Goal: Task Accomplishment & Management: Manage account settings

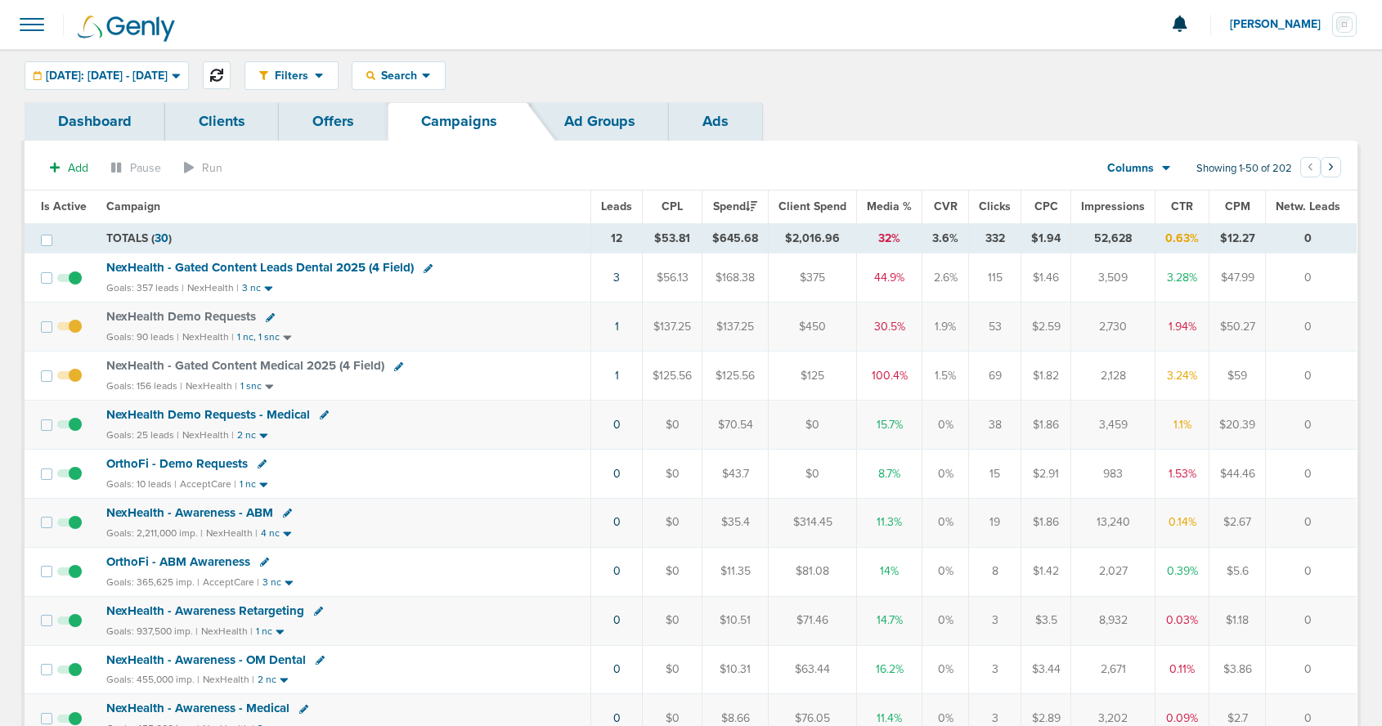
click at [223, 77] on icon at bounding box center [216, 75] width 13 height 13
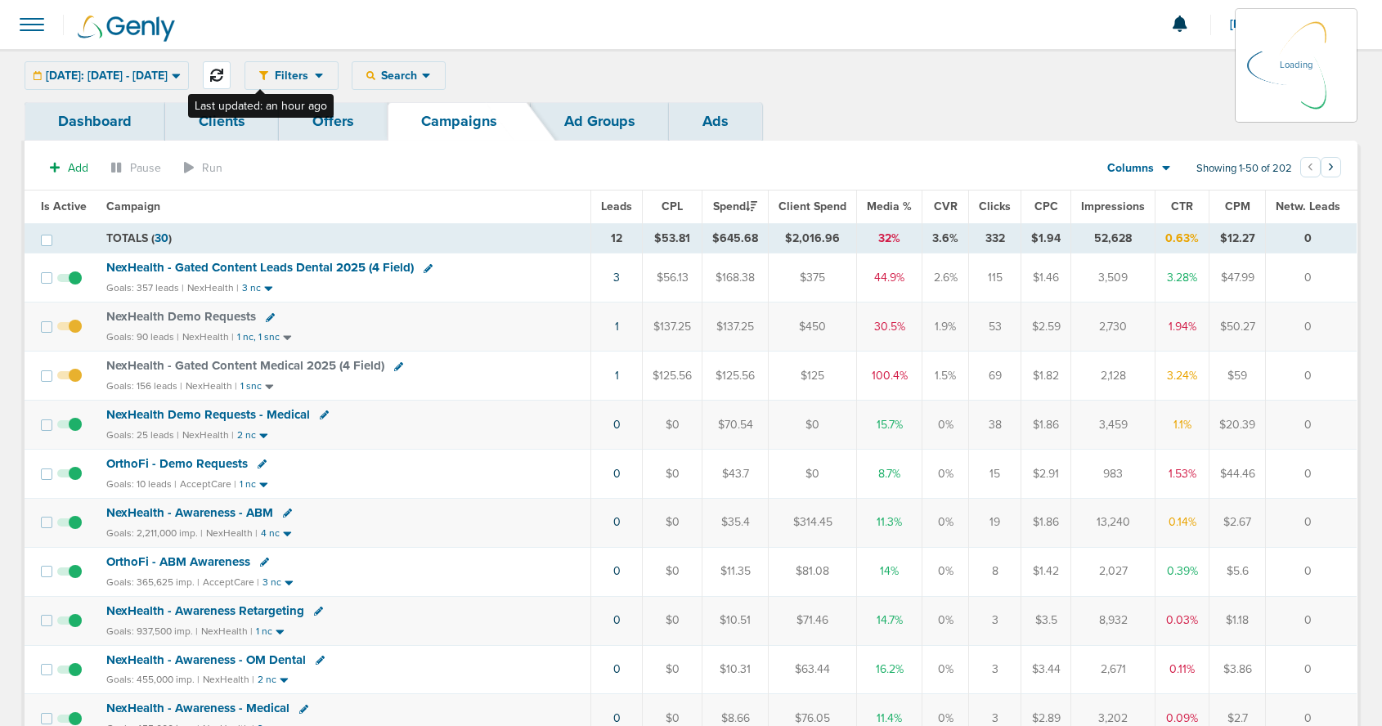
click at [223, 77] on icon at bounding box center [216, 75] width 13 height 13
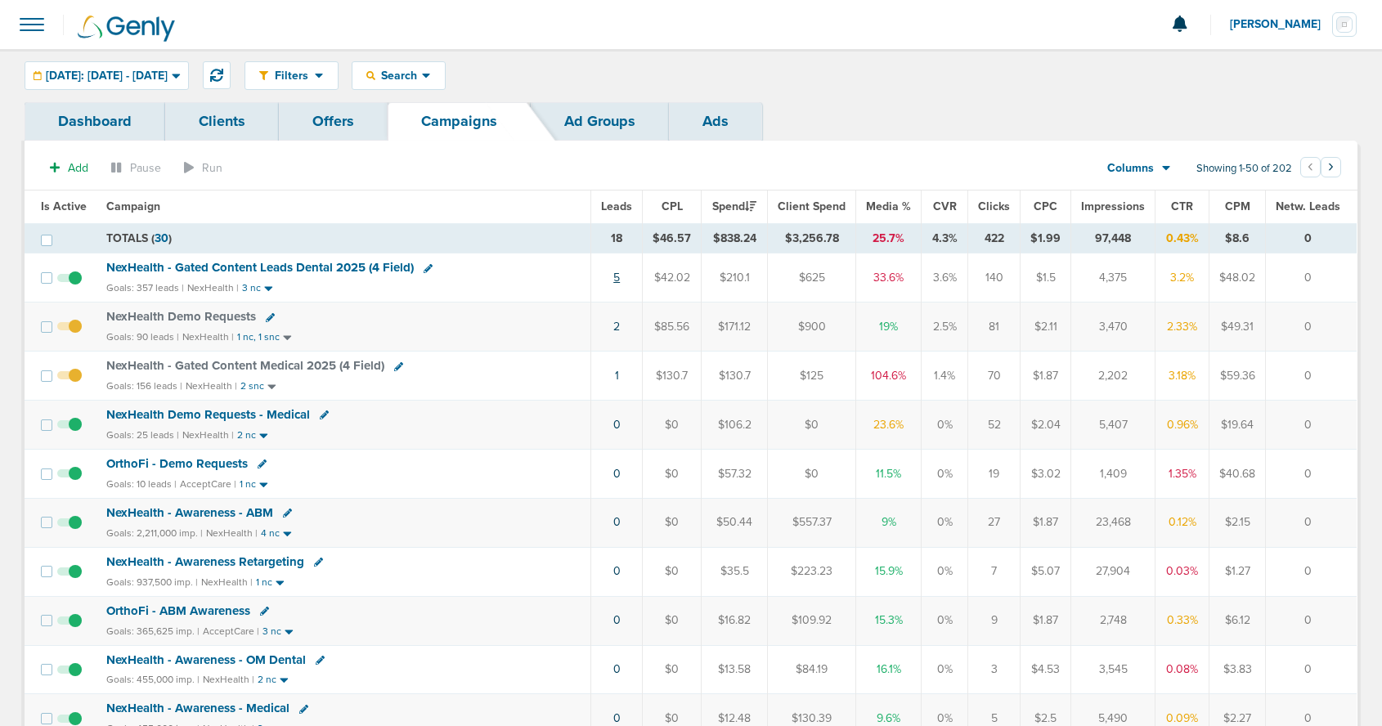
click at [620, 281] on link "5" at bounding box center [616, 278] width 7 height 14
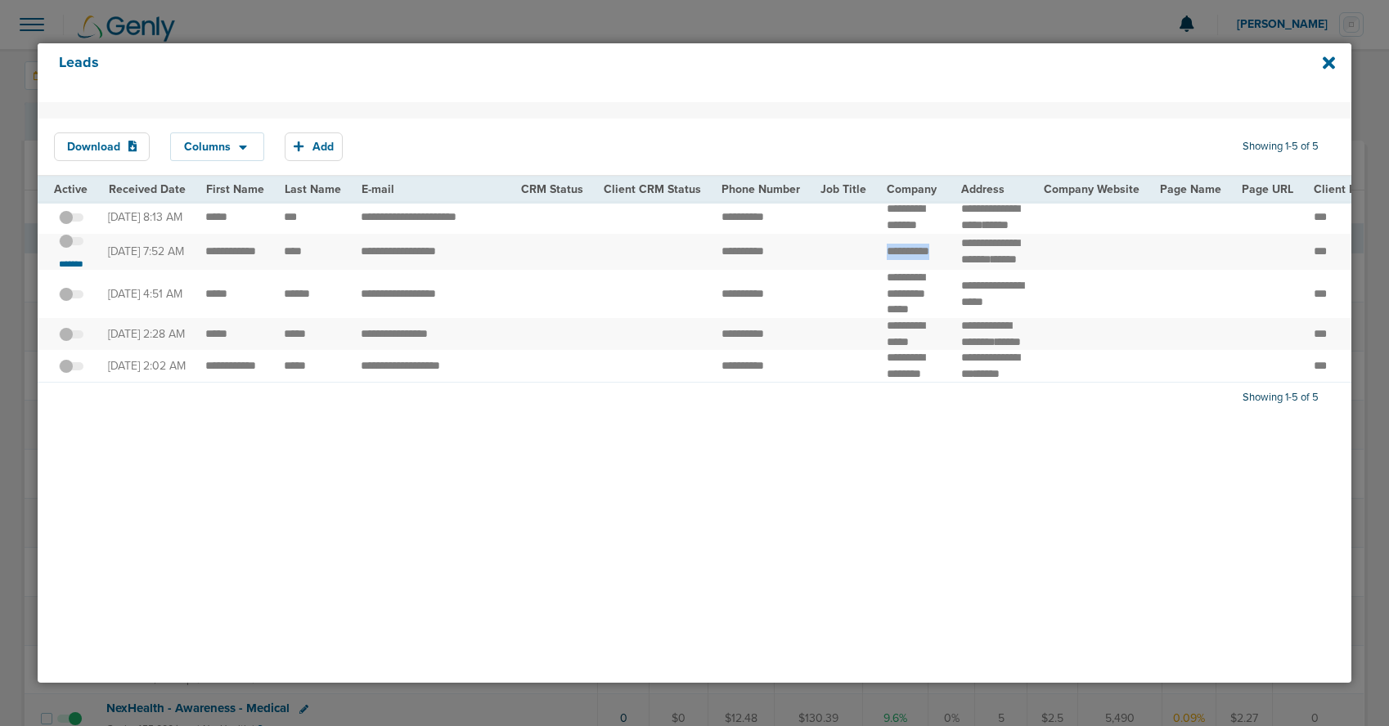
drag, startPoint x: 877, startPoint y: 276, endPoint x: 906, endPoint y: 296, distance: 35.4
click at [906, 271] on td "**********" at bounding box center [914, 252] width 74 height 37
drag, startPoint x: 200, startPoint y: 266, endPoint x: 321, endPoint y: 290, distance: 123.4
click at [222, 271] on td "**********" at bounding box center [234, 252] width 79 height 37
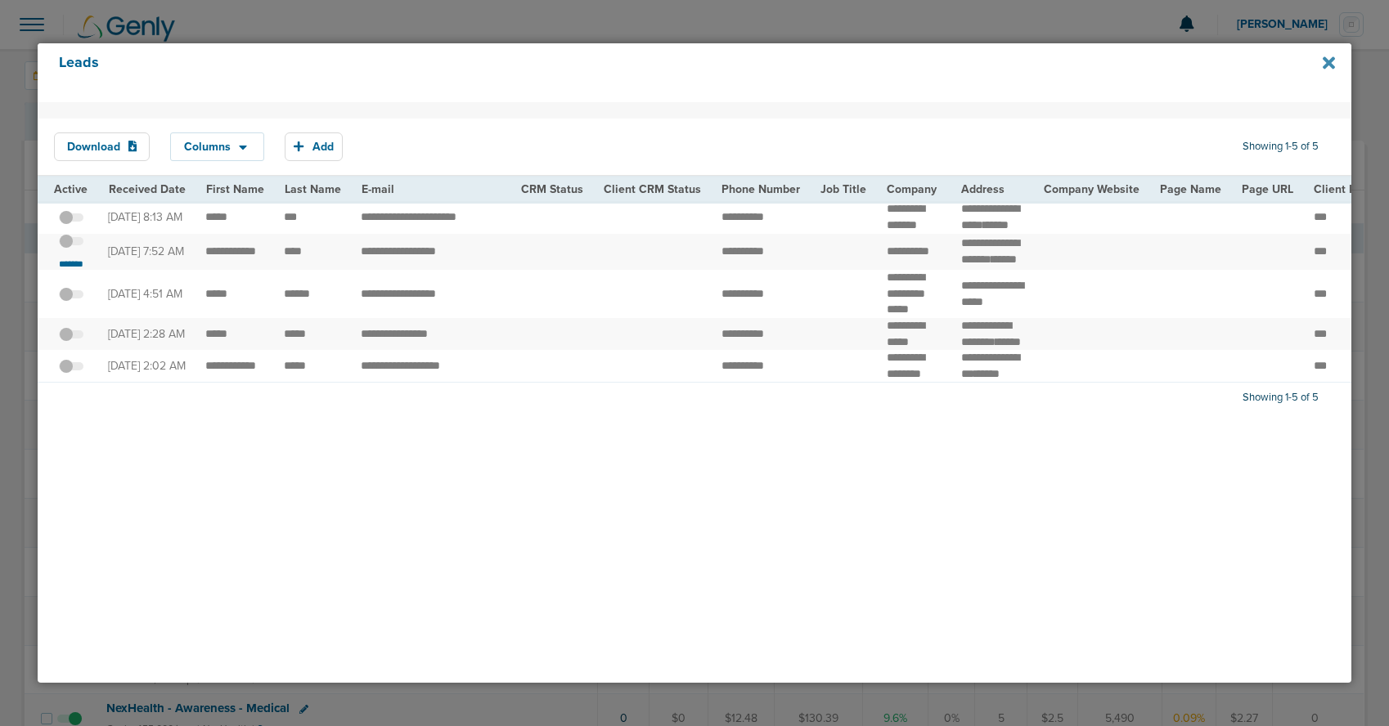
click at [1329, 61] on icon at bounding box center [1329, 62] width 12 height 12
click at [371, 92] on div "Leads" at bounding box center [695, 72] width 1314 height 59
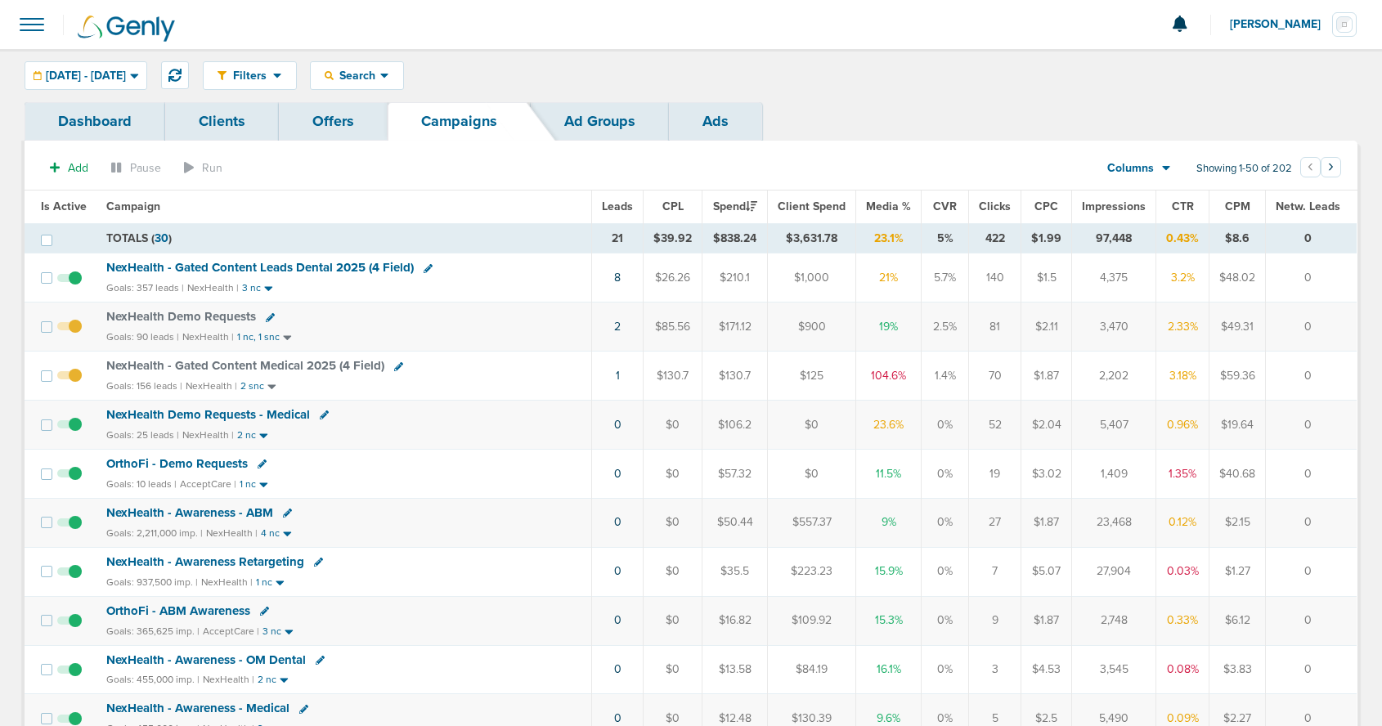
click at [1279, 30] on span "[PERSON_NAME]" at bounding box center [1281, 24] width 102 height 11
click at [1229, 71] on link "Sign Out" at bounding box center [1276, 71] width 164 height 20
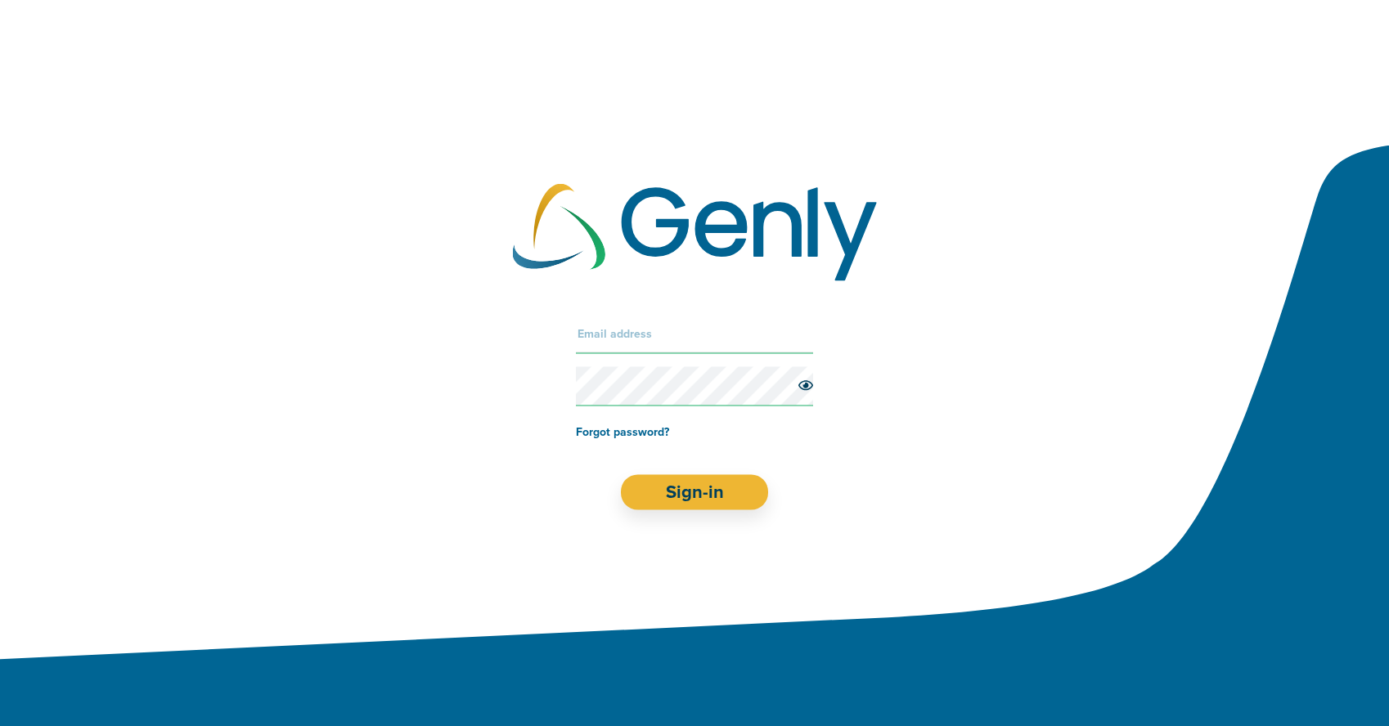
click at [624, 349] on input "text" at bounding box center [694, 334] width 237 height 39
type input "oz+acceptcare@genly.com"
click at [690, 492] on button "Sign-in" at bounding box center [695, 492] width 148 height 35
